Goal: Task Accomplishment & Management: Manage account settings

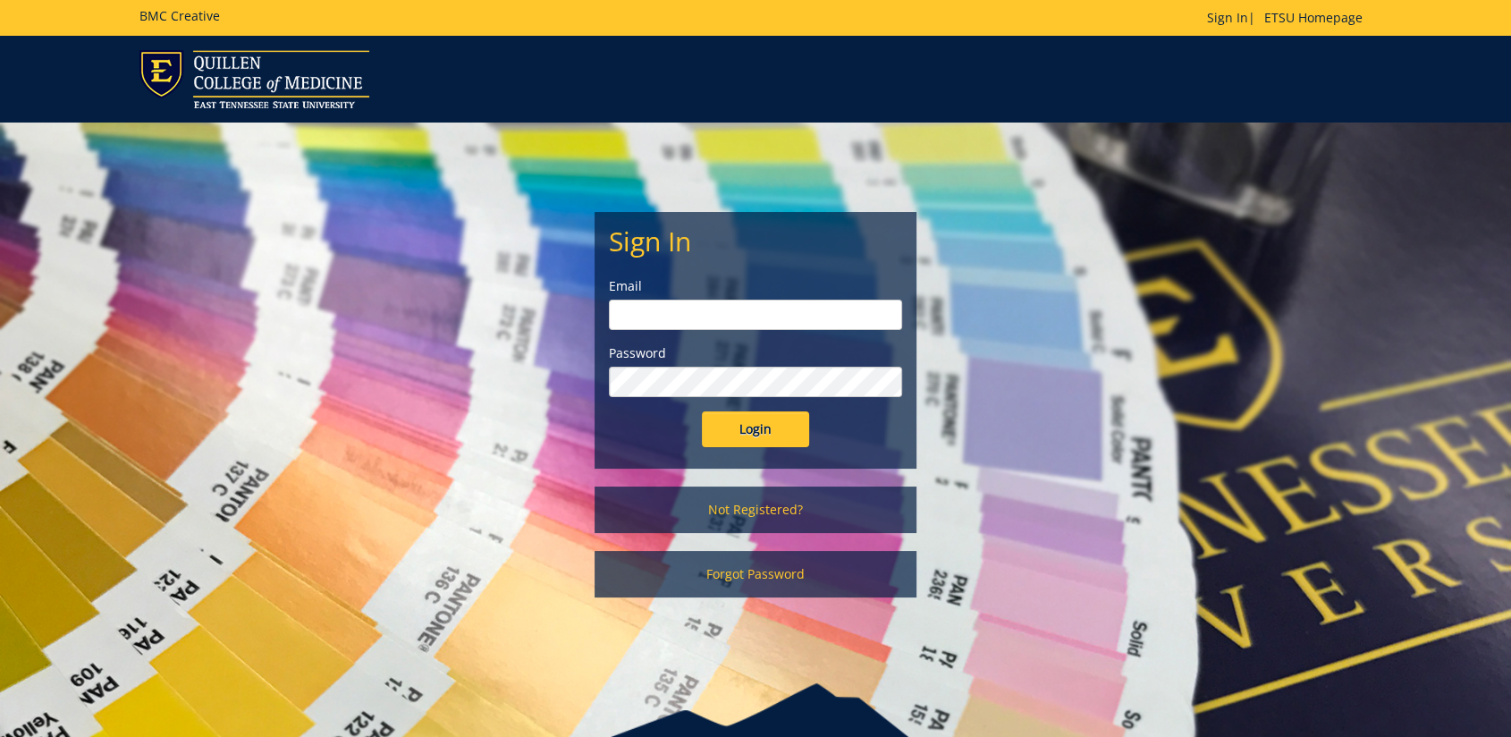
type input "floramoore@etsu.edu"
drag, startPoint x: 723, startPoint y: 423, endPoint x: 754, endPoint y: 421, distance: 31.4
click at [723, 423] on input "Login" at bounding box center [755, 429] width 107 height 36
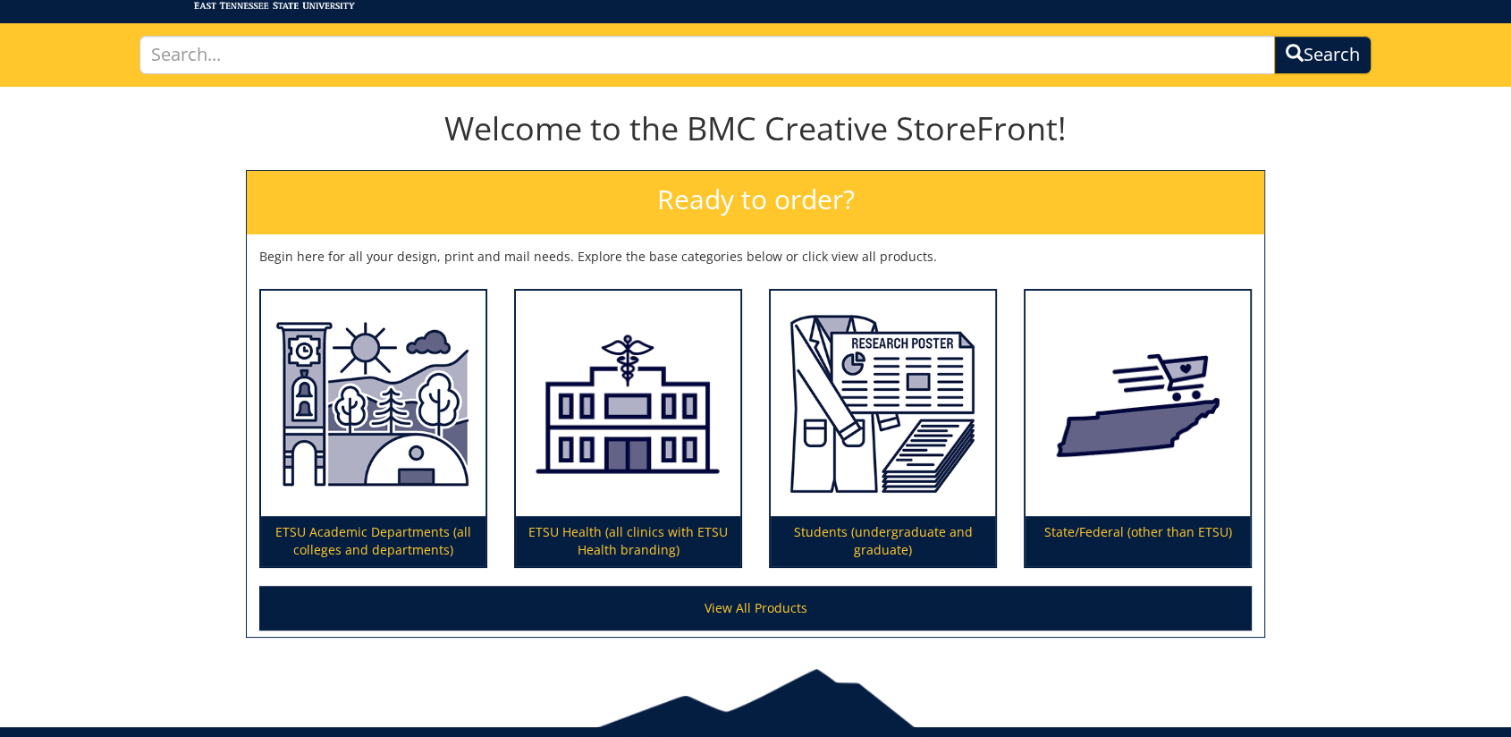
scroll to position [172, 0]
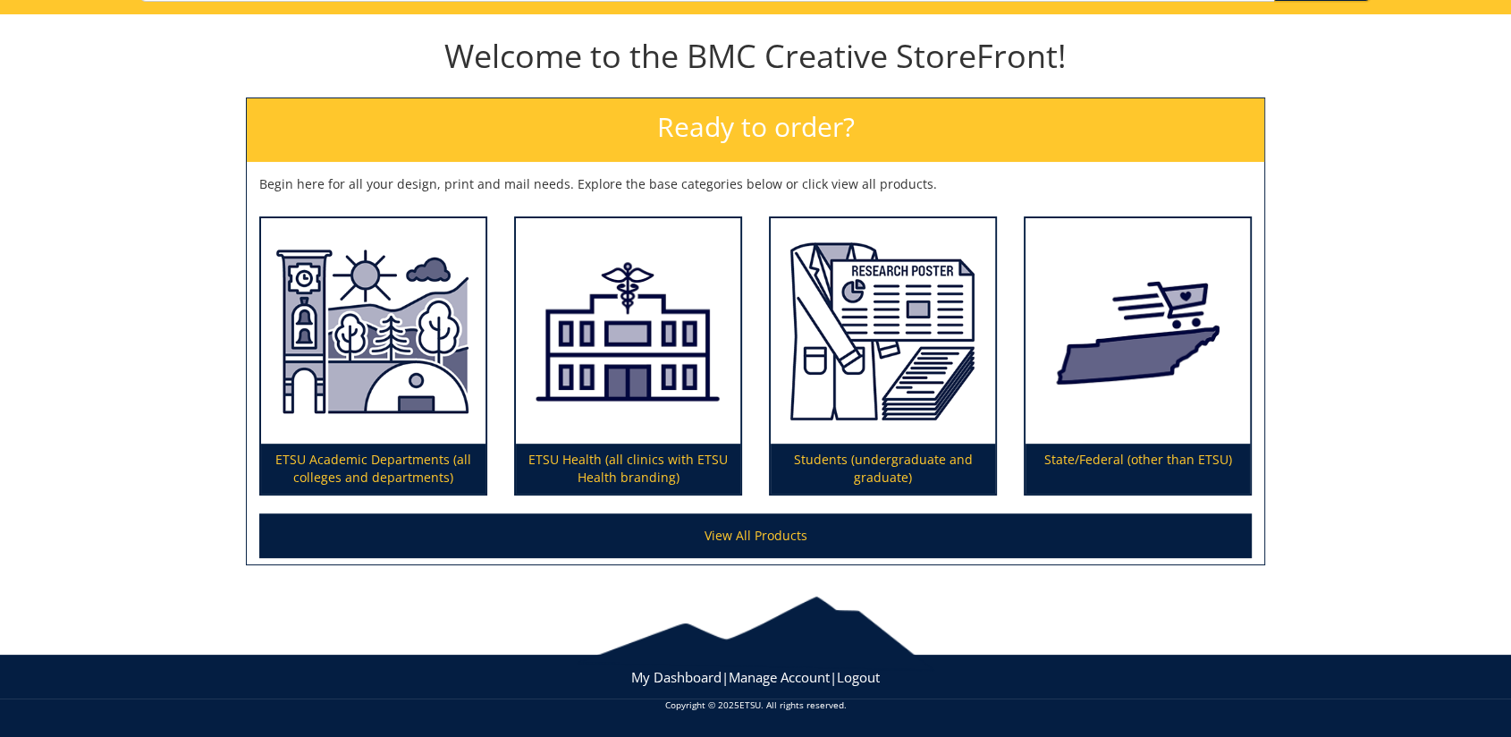
drag, startPoint x: 1378, startPoint y: 343, endPoint x: 1452, endPoint y: 299, distance: 85.9
click at [1378, 342] on div "Welcome to the BMC Creative StoreFront! Ready to order? Begin here for all your…" at bounding box center [755, 293] width 1511 height 545
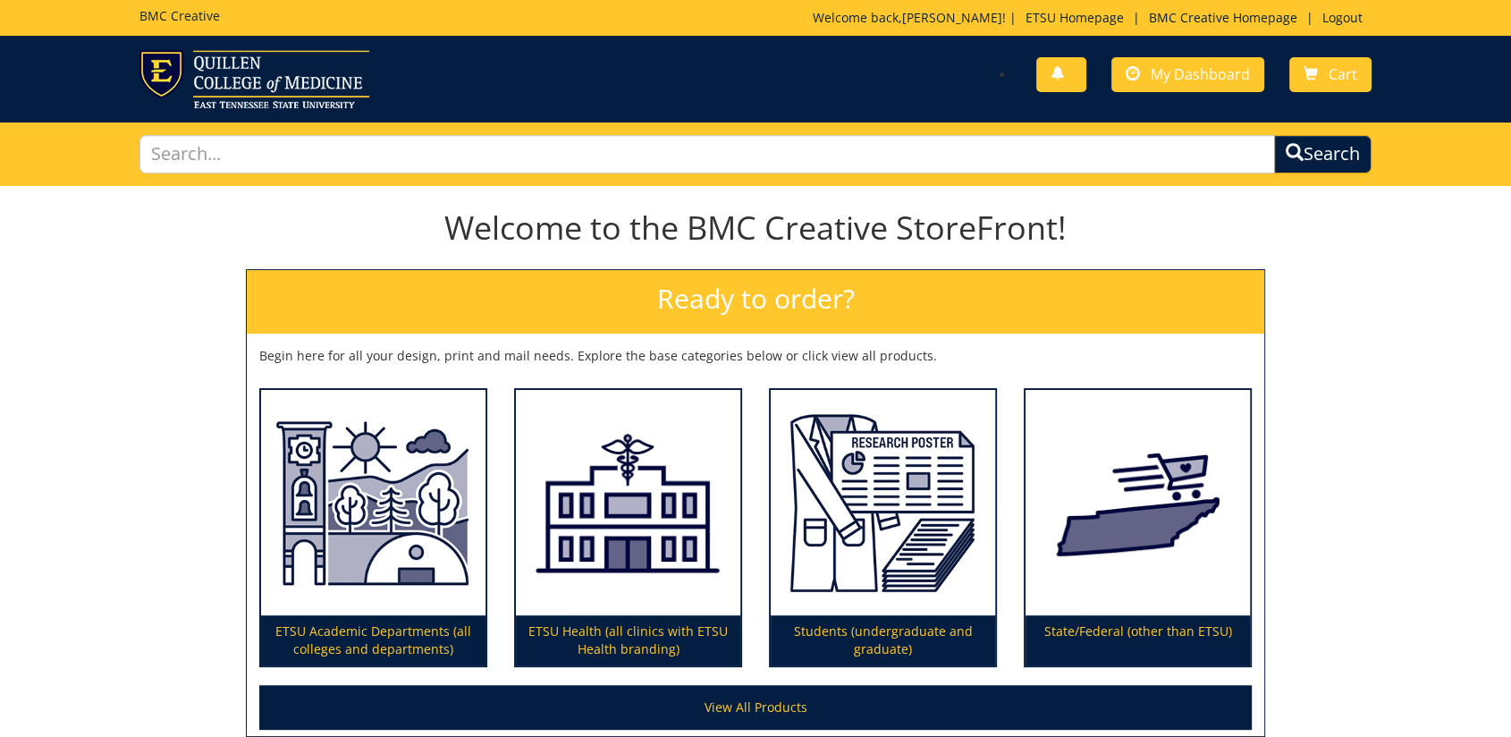
click at [1467, 558] on div "Welcome to the BMC Creative StoreFront! Ready to order? Begin here for all your…" at bounding box center [755, 464] width 1511 height 545
